Goal: Information Seeking & Learning: Learn about a topic

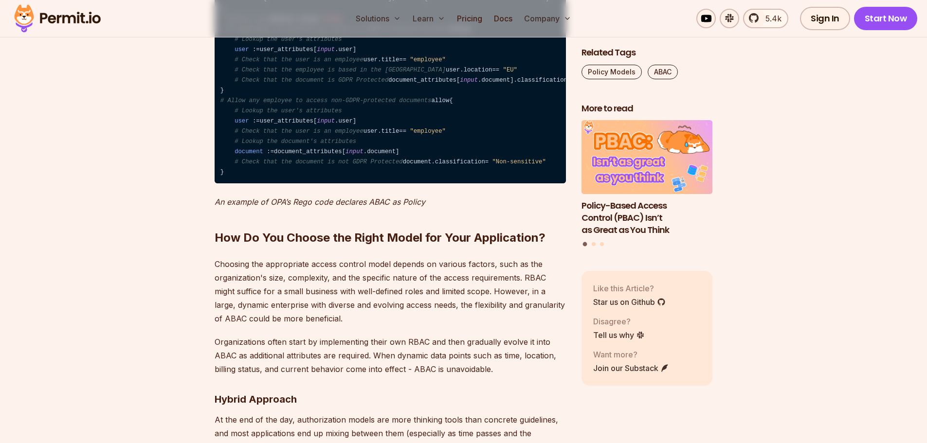
scroll to position [3454, 0]
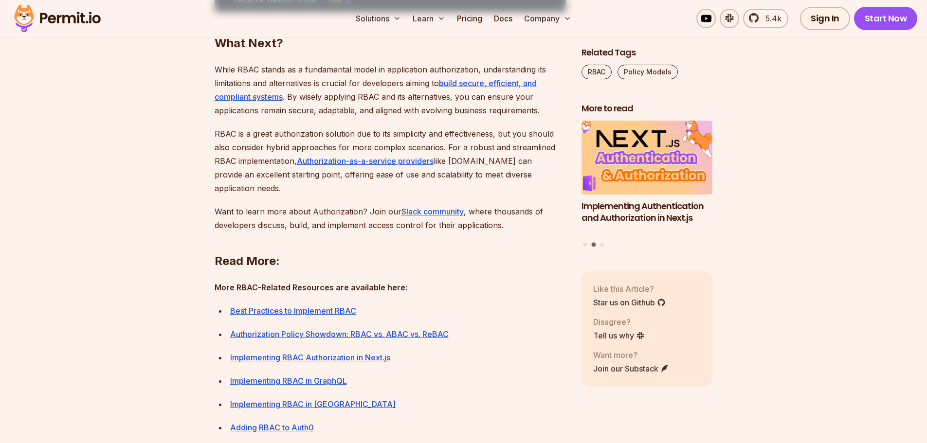
scroll to position [3551, 0]
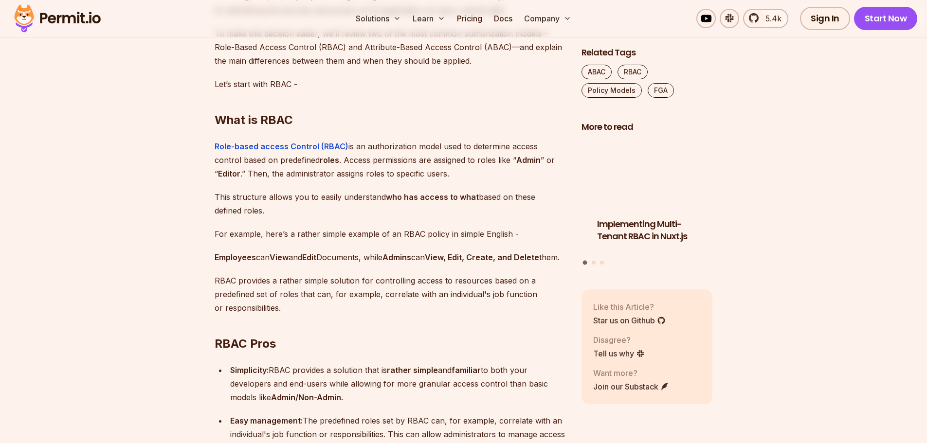
scroll to position [681, 0]
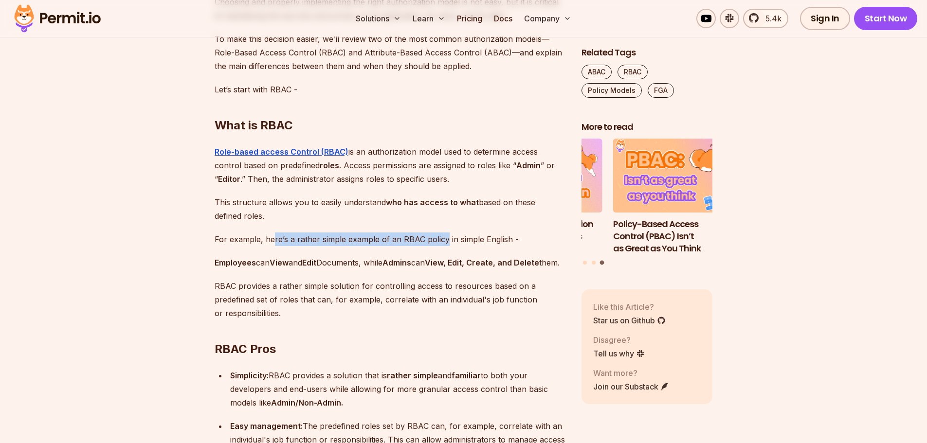
drag, startPoint x: 272, startPoint y: 243, endPoint x: 444, endPoint y: 240, distance: 171.7
click at [444, 240] on p "For example, here’s a rather simple example of an RBAC policy in simple English…" at bounding box center [390, 240] width 351 height 14
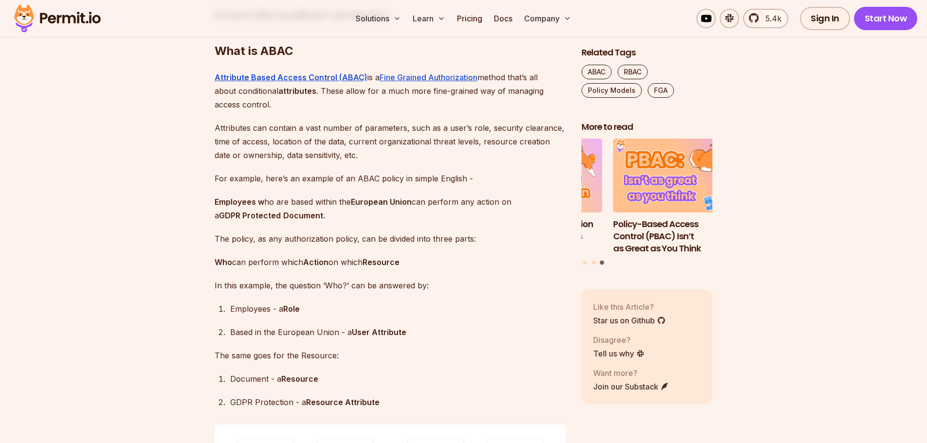
scroll to position [1265, 0]
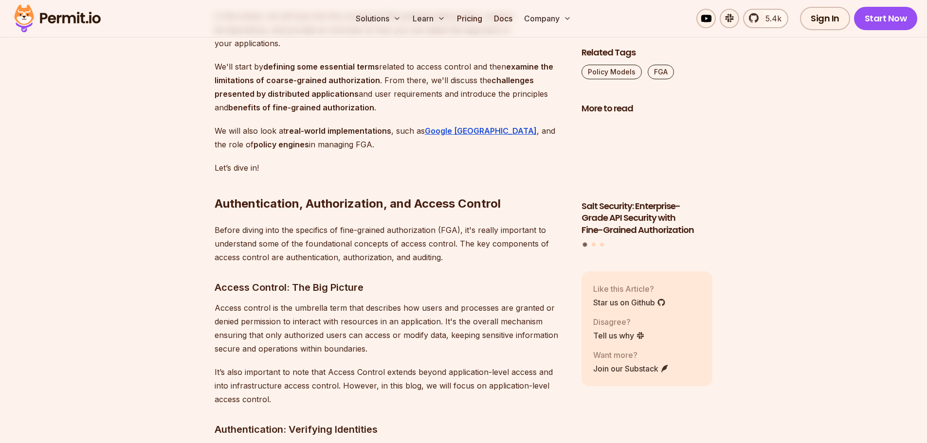
scroll to position [876, 0]
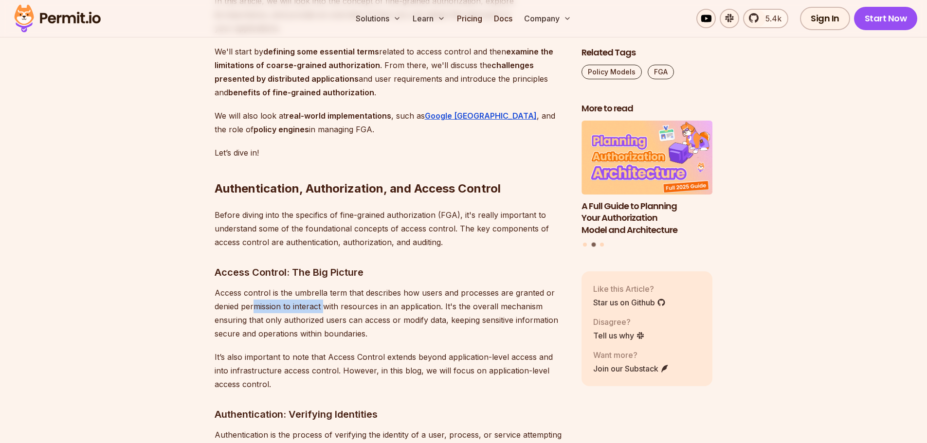
drag, startPoint x: 280, startPoint y: 288, endPoint x: 326, endPoint y: 291, distance: 46.8
click at [326, 291] on p "Access control is the umbrella term that describes how users and processes are …" at bounding box center [390, 313] width 351 height 54
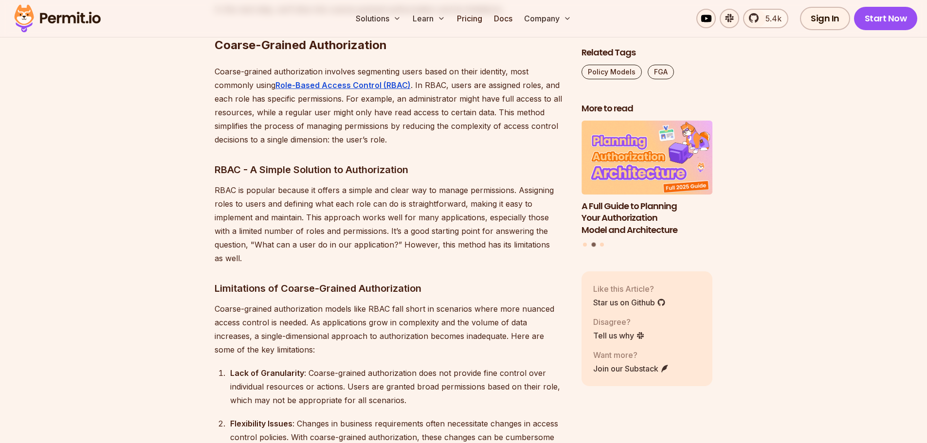
scroll to position [1654, 0]
